Goal: Task Accomplishment & Management: Manage account settings

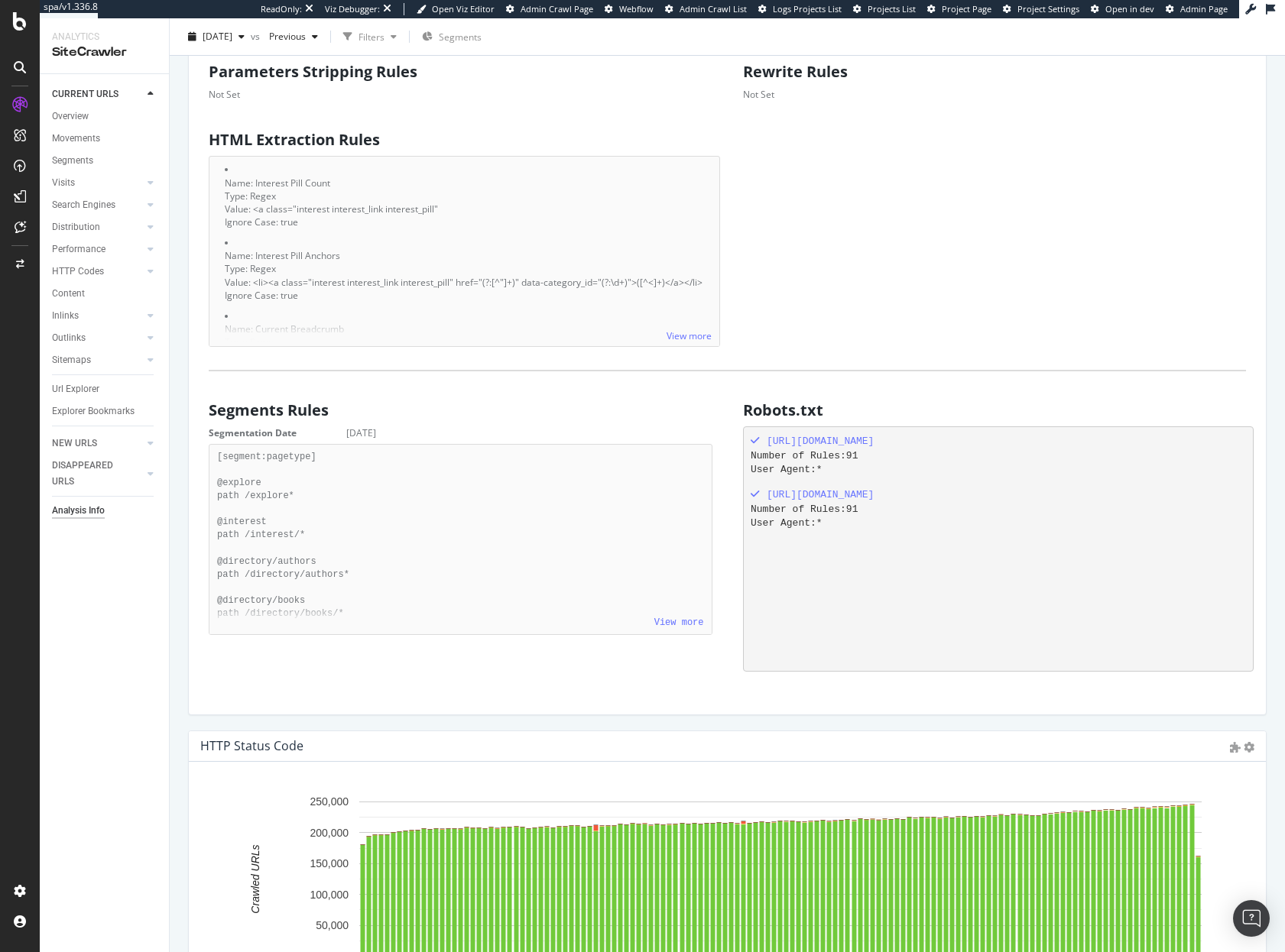
scroll to position [12, 12]
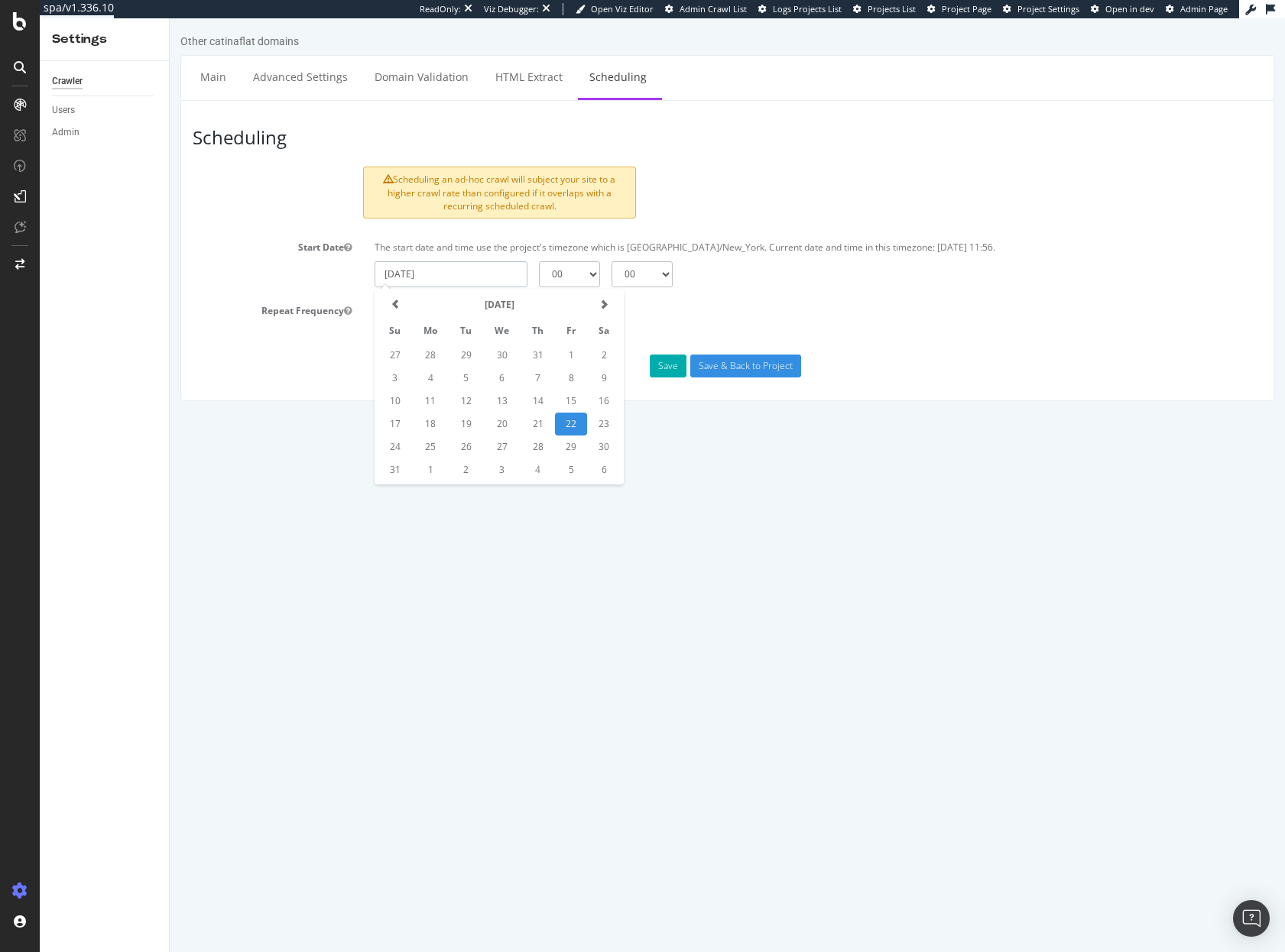
click at [492, 280] on input "[DATE]" at bounding box center [450, 275] width 153 height 26
click at [399, 448] on td "24" at bounding box center [394, 446] width 34 height 23
type input "[DATE]"
click at [576, 272] on select "00 01 02 03 04 05 06 07 08 09 10 11 12 13 14 15 16 17 18 19 20 21 22 23" at bounding box center [569, 275] width 61 height 26
select select "3"
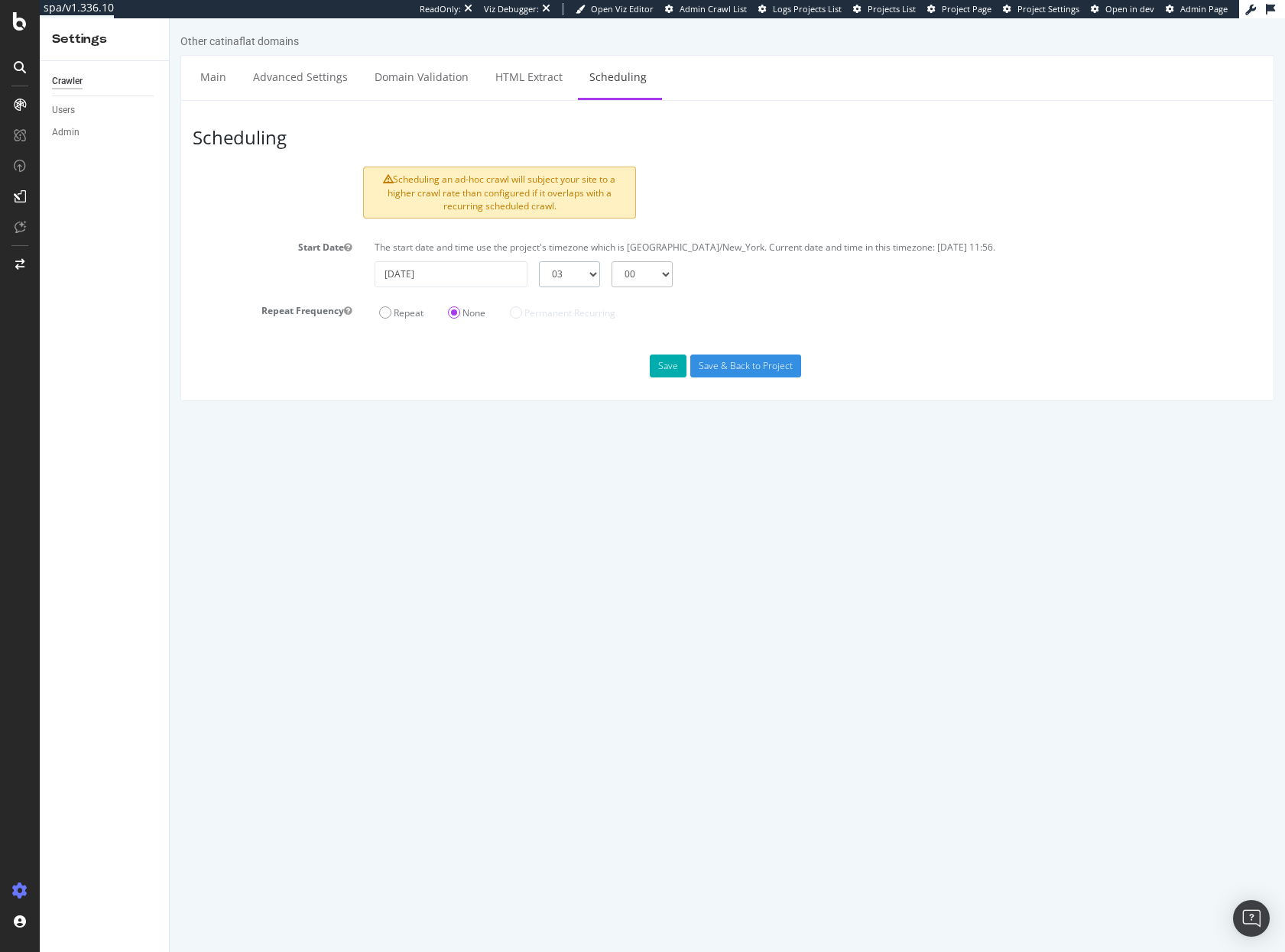
click at [539, 262] on select "00 01 02 03 04 05 06 07 08 09 10 11 12 13 14 15 16 17 18 19 20 21 22 23" at bounding box center [569, 275] width 61 height 26
click at [381, 310] on label "Repeat" at bounding box center [401, 313] width 44 height 13
click at [170, 18] on input "Repeat" at bounding box center [170, 18] width 0 height 0
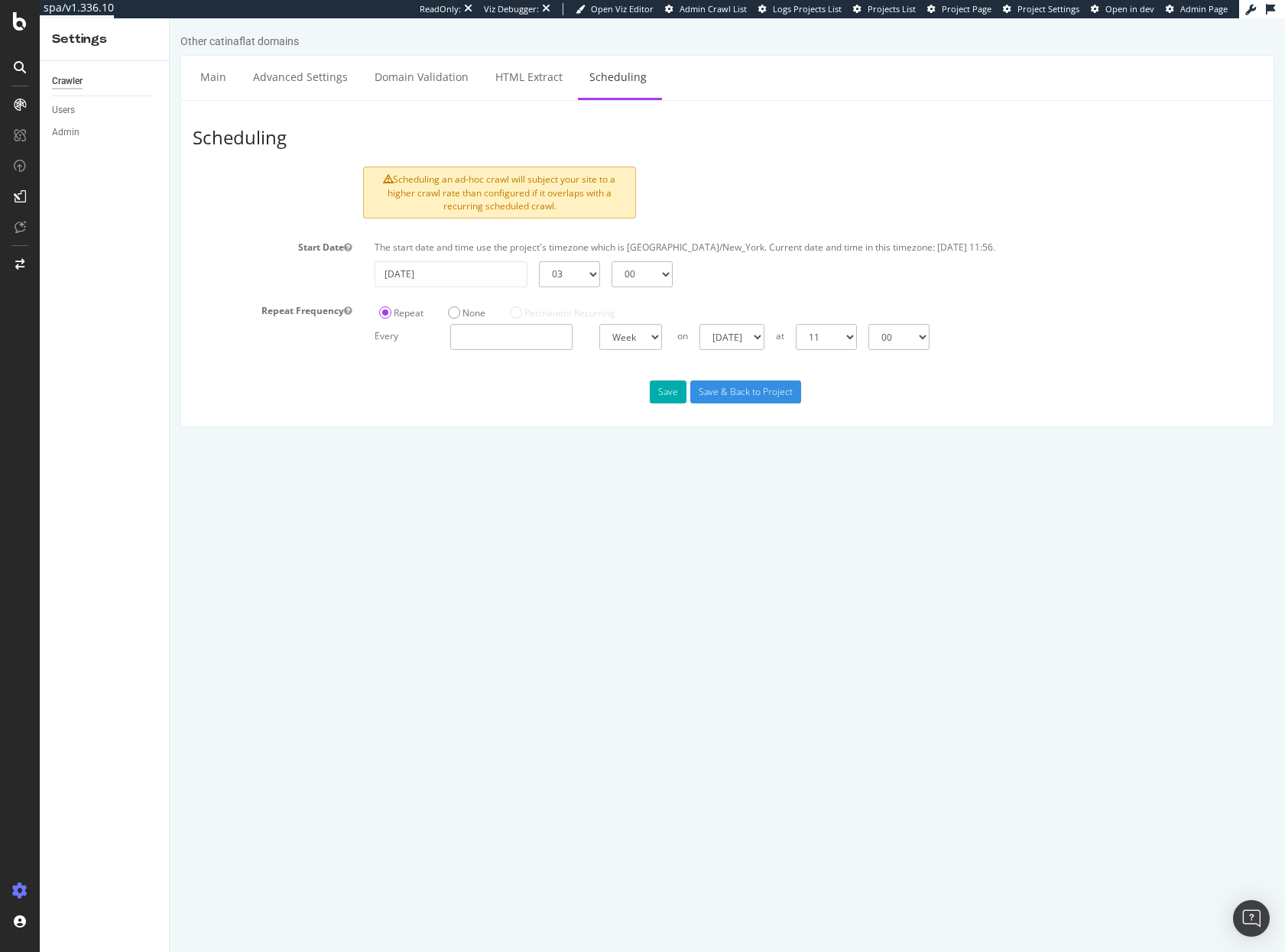
click at [523, 337] on input "number" at bounding box center [511, 337] width 122 height 26
click at [857, 342] on select "00 01 02 03 04 05 06 07 08 09 10 11 12 13 14 15 16 17 18 19 20 21 22 23" at bounding box center [826, 337] width 61 height 26
select select "3"
click at [796, 324] on select "00 01 02 03 04 05 06 07 08 09 10 11 12 13 14 15 16 17 18 19 20 21 22 23" at bounding box center [826, 337] width 61 height 26
click at [667, 393] on button "Save" at bounding box center [668, 392] width 37 height 23
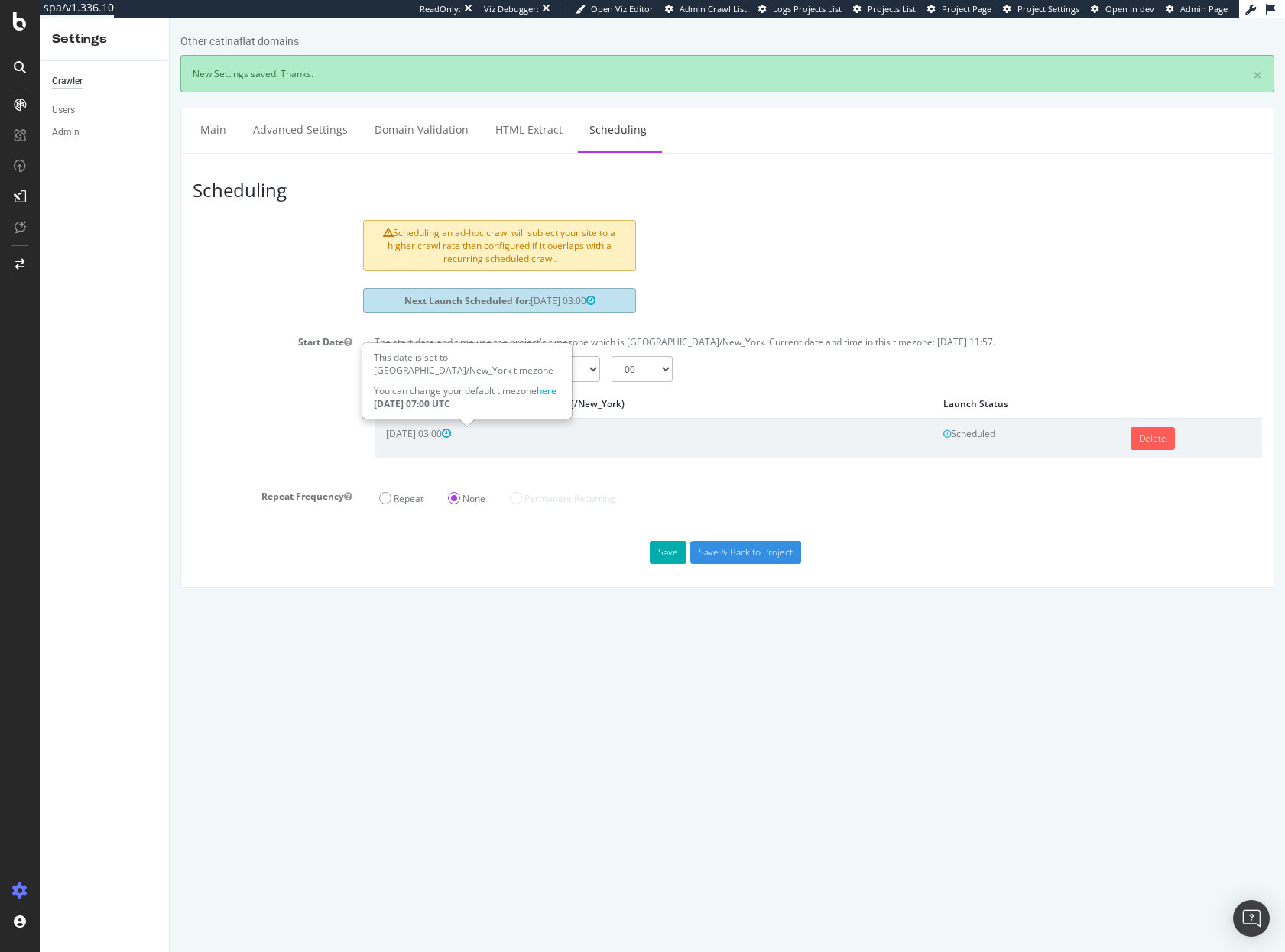
click at [451, 433] on icon at bounding box center [447, 433] width 9 height 11
click at [1141, 441] on link "Delete" at bounding box center [1153, 438] width 44 height 23
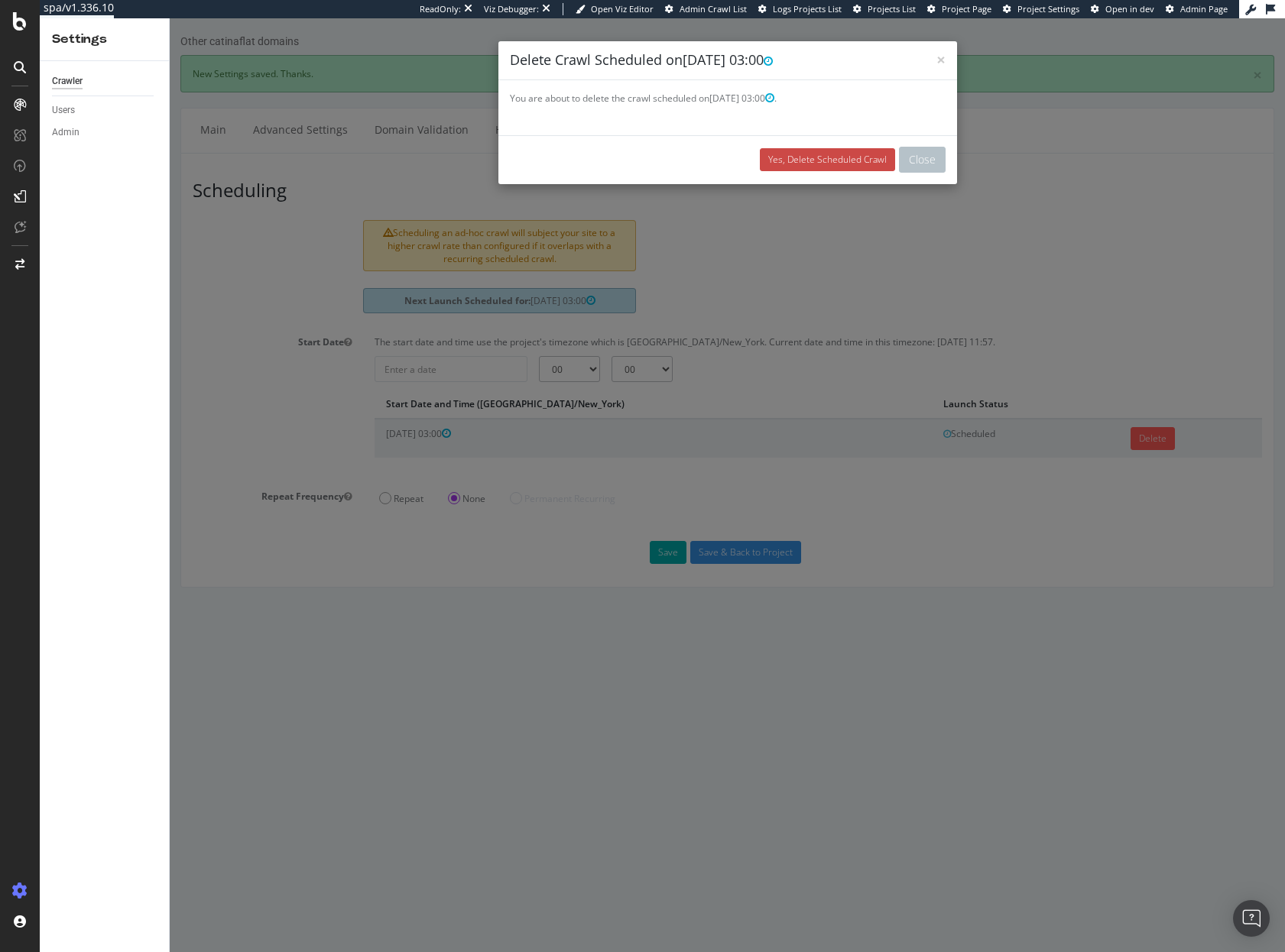
click at [808, 160] on link "Yes, Delete Scheduled Crawl" at bounding box center [827, 159] width 135 height 23
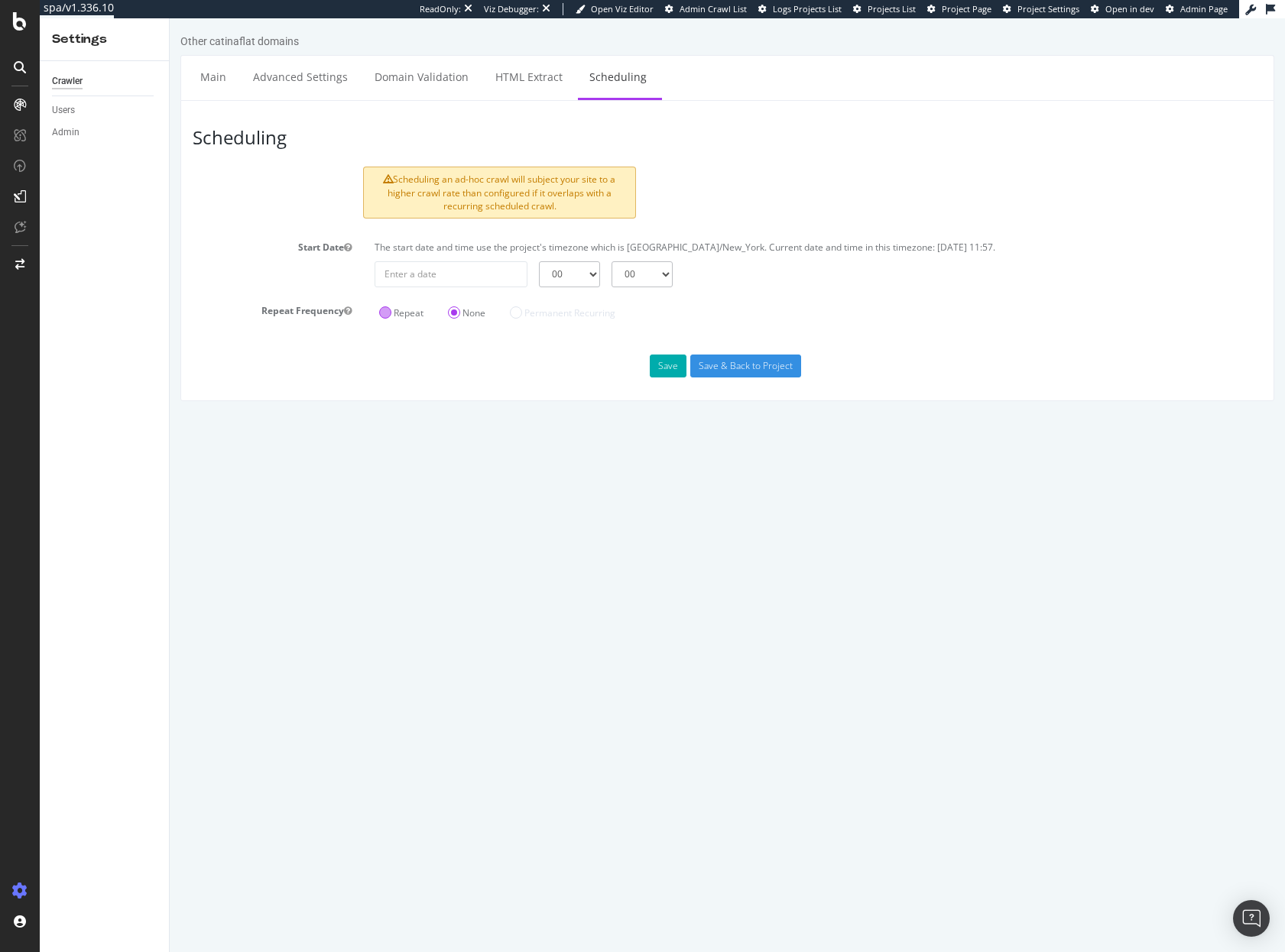
click at [392, 315] on label "Repeat" at bounding box center [401, 313] width 44 height 13
click at [170, 18] on input "Repeat" at bounding box center [170, 18] width 0 height 0
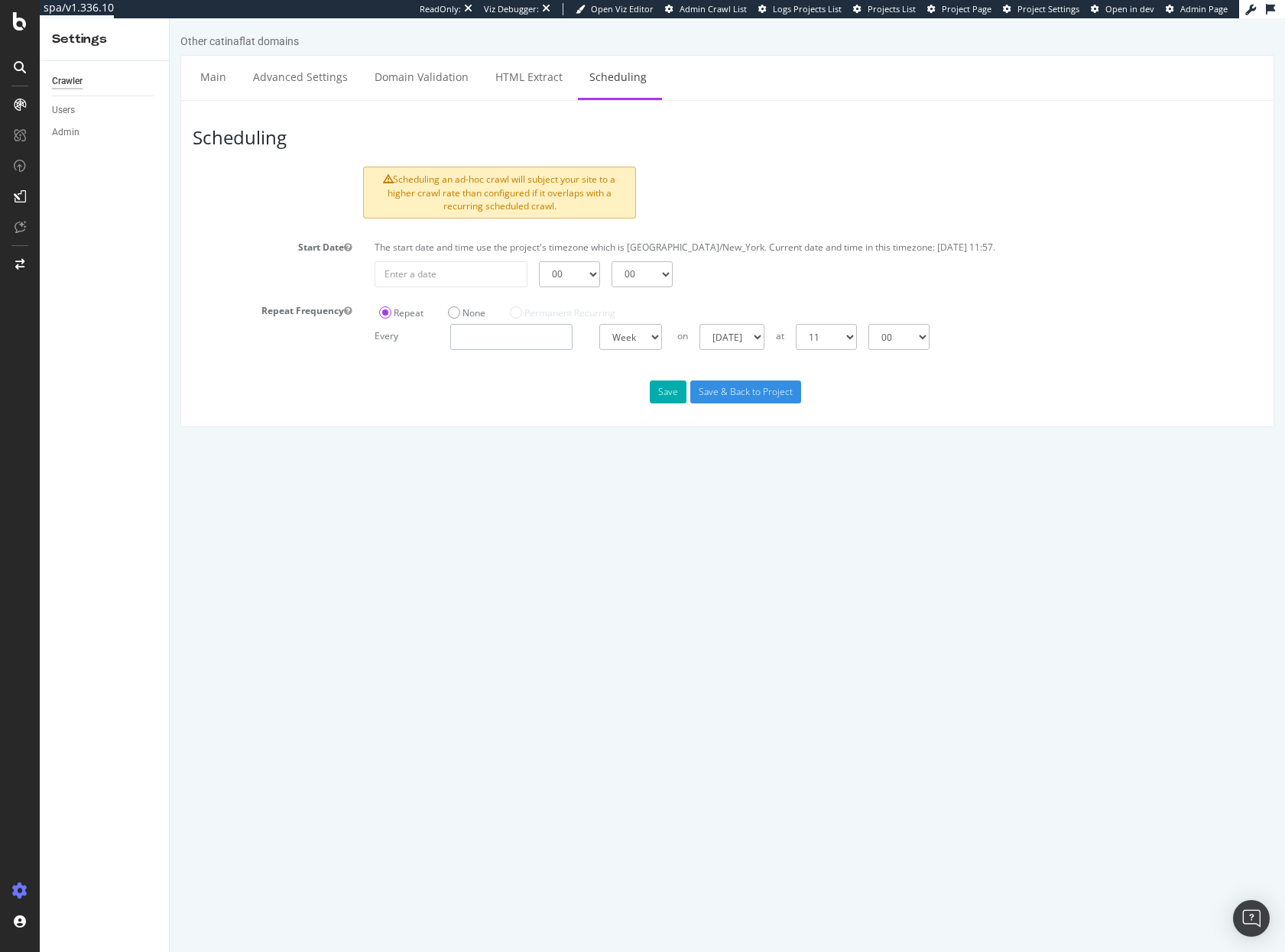
click at [508, 342] on input "number" at bounding box center [511, 337] width 122 height 26
click at [536, 361] on div "Scheduling Scheduling an ad-hoc crawl will subject your site to a higher crawl …" at bounding box center [727, 263] width 1094 height 327
click at [629, 340] on select "Day Week Month" at bounding box center [630, 337] width 63 height 26
click at [599, 324] on select "Day Week Month" at bounding box center [630, 337] width 63 height 26
click at [761, 340] on select "Sunday Monday Tuesday Wednesday Thursday Friday Saturday" at bounding box center [732, 337] width 65 height 26
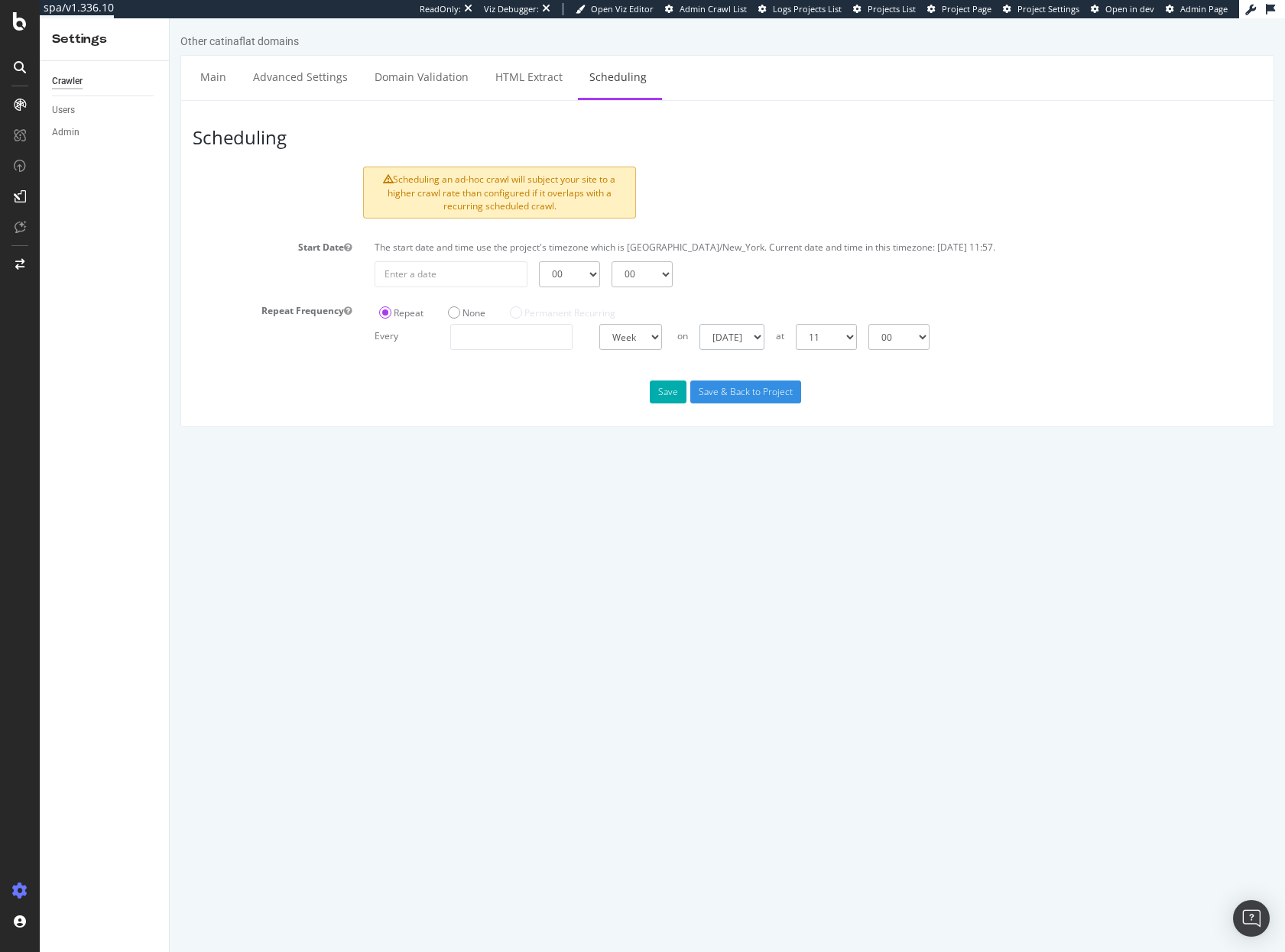
click at [700, 324] on select "Sunday Monday Tuesday Wednesday Thursday Friday Saturday" at bounding box center [732, 337] width 65 height 26
click at [857, 343] on select "00 01 02 03 04 05 06 07 08 09 10 11 12 13 14 15 16 17 18 19 20 21 22 23" at bounding box center [826, 337] width 61 height 26
select select "21"
click at [796, 324] on select "00 01 02 03 04 05 06 07 08 09 10 11 12 13 14 15 16 17 18 19 20 21 22 23" at bounding box center [826, 337] width 61 height 26
click at [668, 393] on button "Save" at bounding box center [668, 392] width 37 height 23
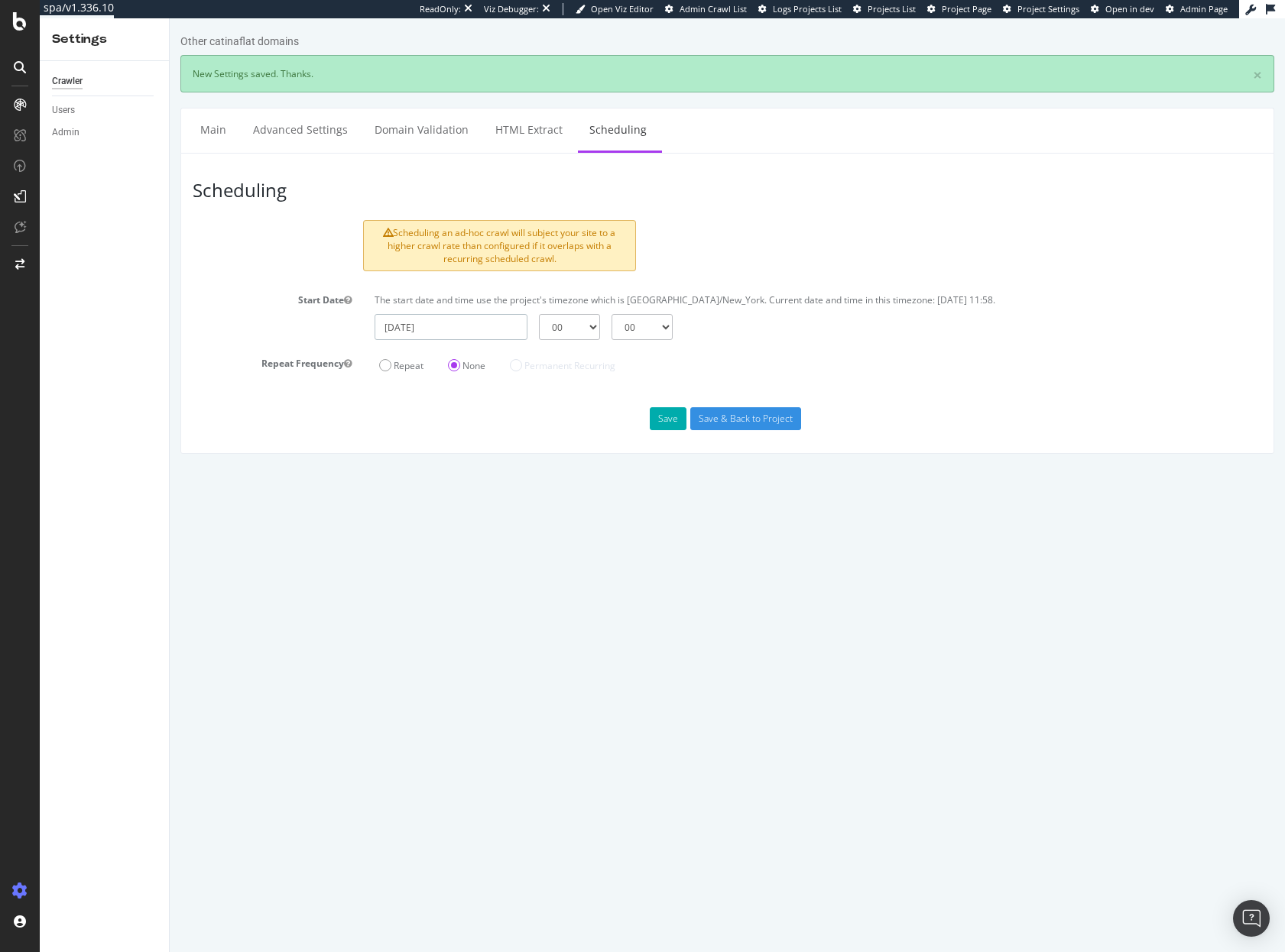
click at [490, 329] on input "2025-08-22" at bounding box center [450, 327] width 153 height 26
click at [399, 498] on td "24" at bounding box center [394, 499] width 34 height 23
type input "2025-08-24"
click at [584, 331] on select "00 01 02 03 04 05 06 07 08 09 10 11 12 13 14 15 16 17 18 19 20 21 22 23" at bounding box center [569, 327] width 61 height 26
select select "21"
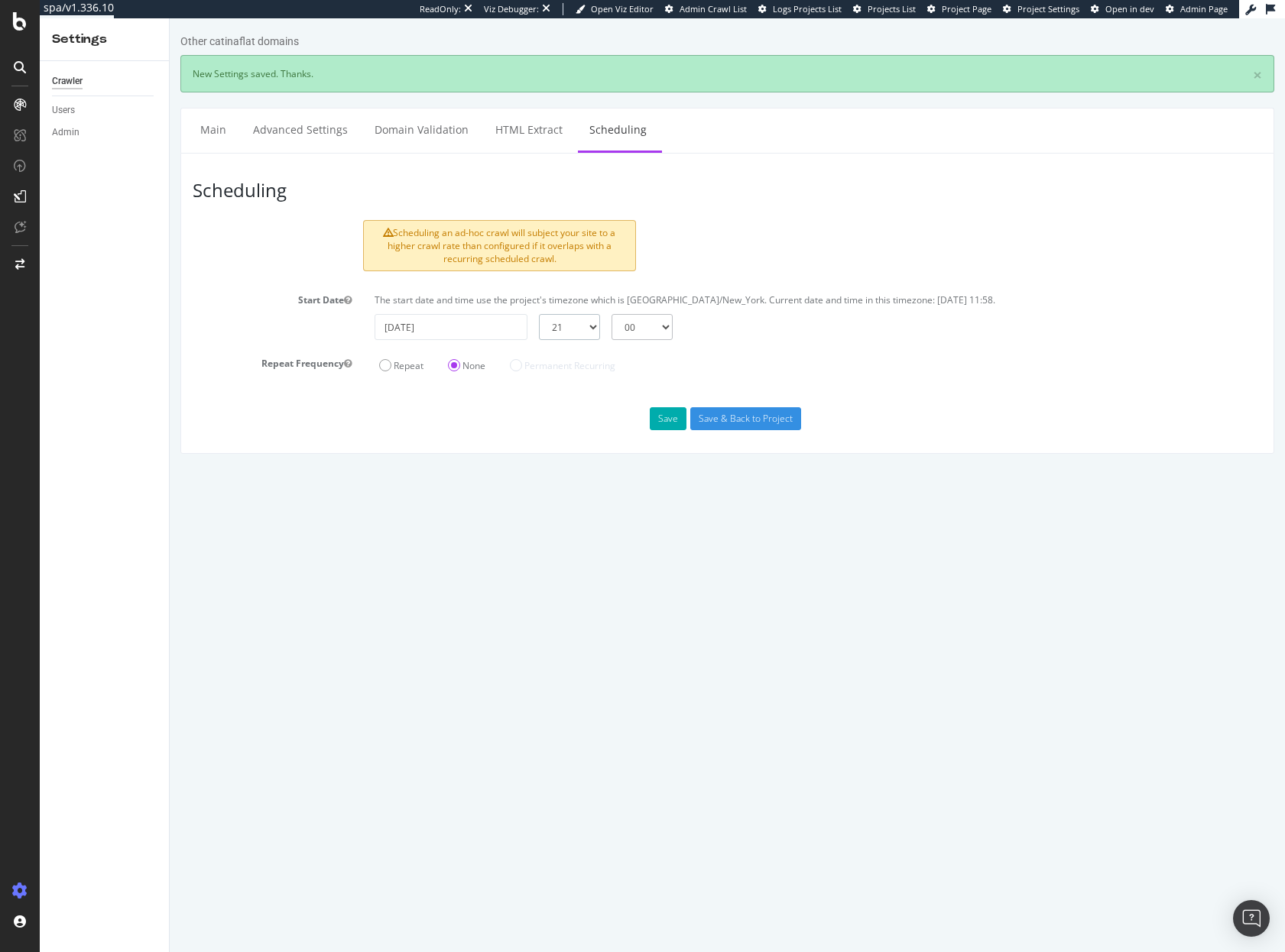
click at [539, 314] on select "00 01 02 03 04 05 06 07 08 09 10 11 12 13 14 15 16 17 18 19 20 21 22 23" at bounding box center [569, 327] width 61 height 26
click at [410, 369] on label "Repeat" at bounding box center [401, 366] width 44 height 13
click at [170, 18] on input "Repeat" at bounding box center [170, 18] width 0 height 0
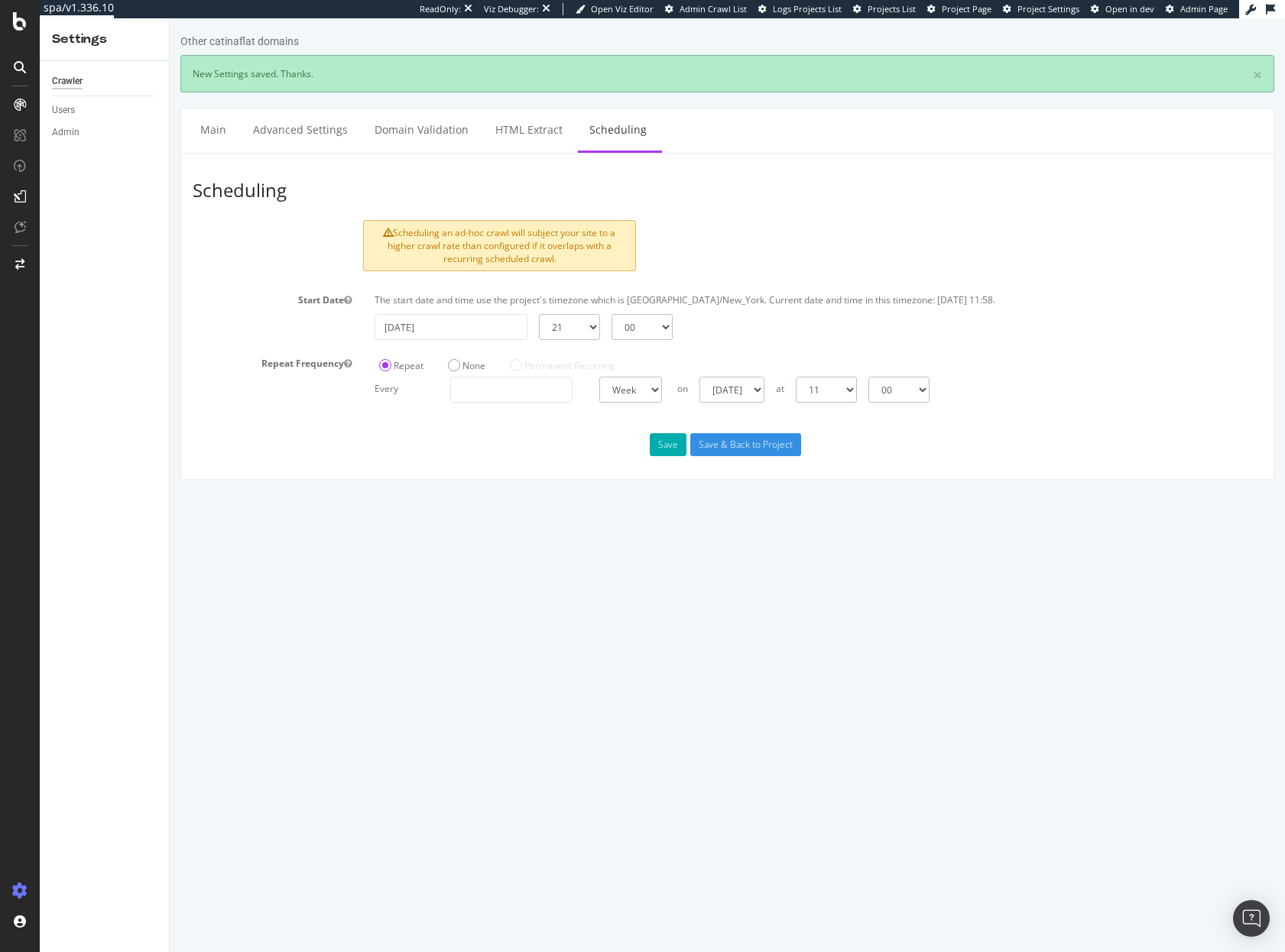
click at [856, 396] on select "00 01 02 03 04 05 06 07 08 09 10 11 12 13 14 15 16 17 18 19 20 21 22 23" at bounding box center [826, 390] width 61 height 26
select select "21"
click at [796, 377] on select "00 01 02 03 04 05 06 07 08 09 10 11 12 13 14 15 16 17 18 19 20 21 22 23" at bounding box center [826, 390] width 61 height 26
click at [670, 446] on button "Save" at bounding box center [668, 445] width 37 height 23
